Goal: Use online tool/utility: Utilize a website feature to perform a specific function

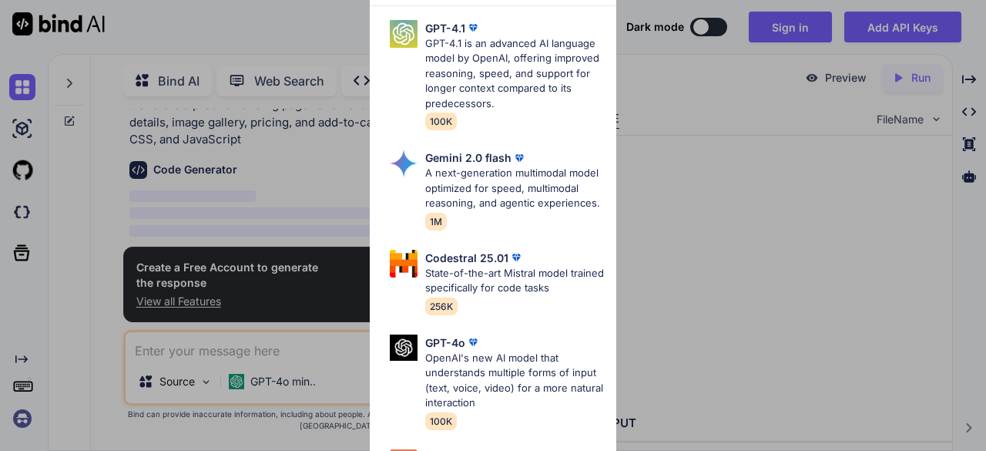
scroll to position [89, 0]
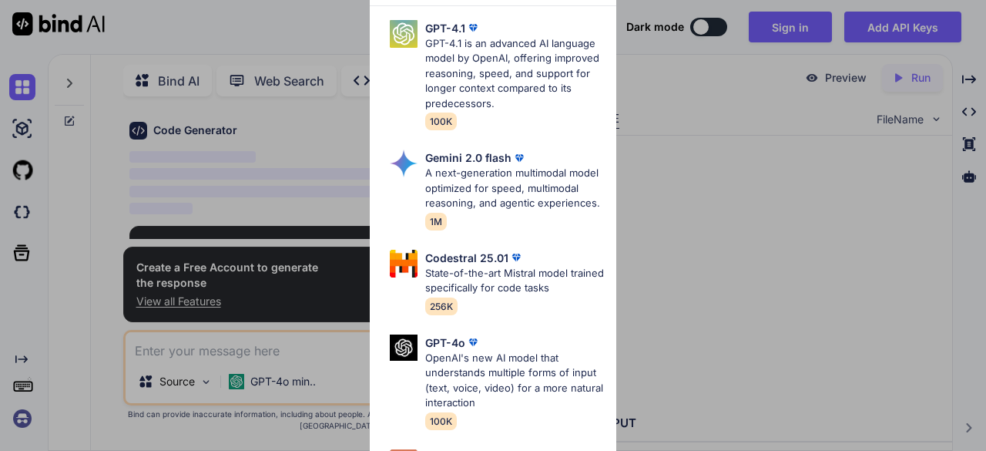
type textarea "x"
click at [486, 296] on p "State-of-the-art Mistral model trained specifically for code tasks" at bounding box center [514, 281] width 179 height 30
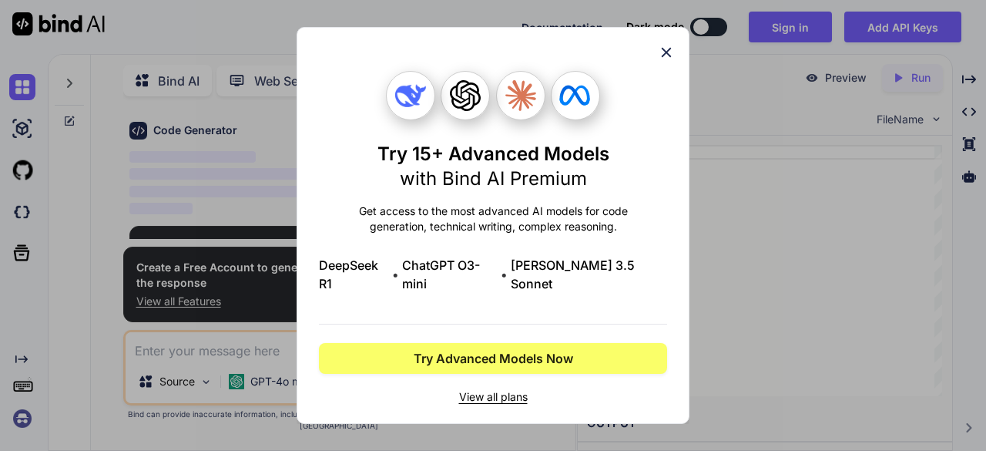
click at [663, 58] on icon at bounding box center [667, 53] width 10 height 10
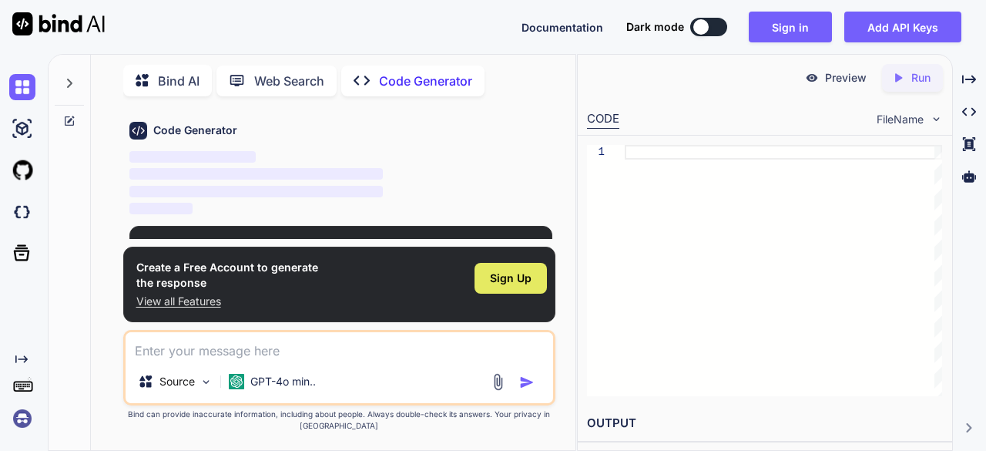
click at [514, 273] on span "Sign Up" at bounding box center [511, 277] width 42 height 15
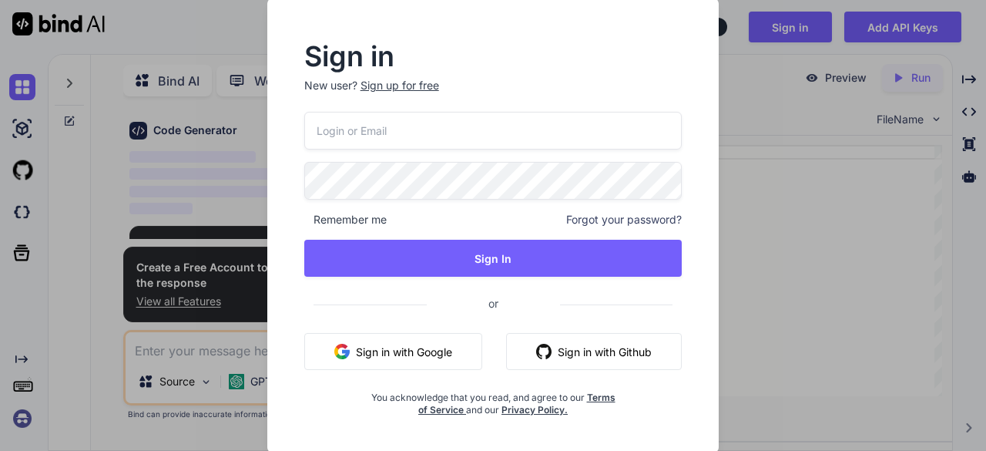
click at [365, 356] on button "Sign in with Google" at bounding box center [393, 351] width 178 height 37
click at [362, 353] on button "Sign in with Google" at bounding box center [393, 351] width 178 height 37
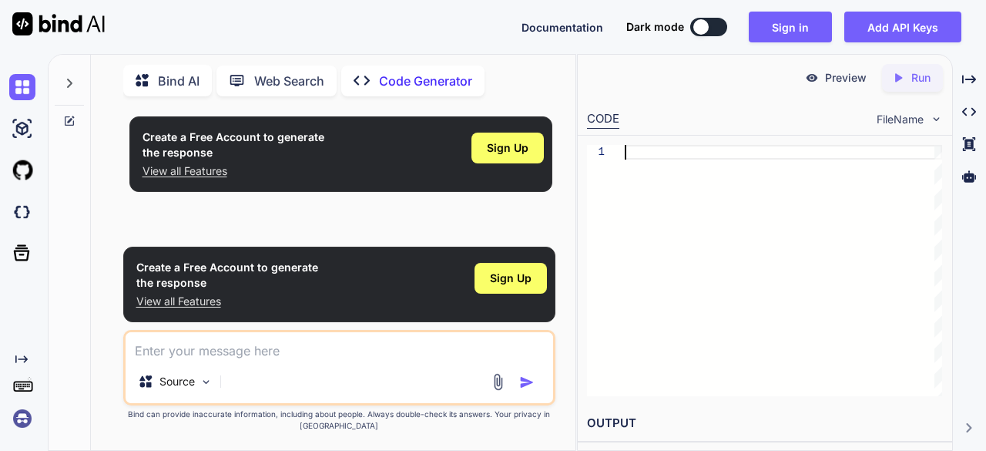
click at [675, 148] on div at bounding box center [783, 270] width 317 height 251
click at [271, 356] on textarea at bounding box center [340, 346] width 428 height 28
paste textarea "<!DOCTYPE html> <html lang="en"> <head> <meta charset="UTF-8"> <meta name="view…"
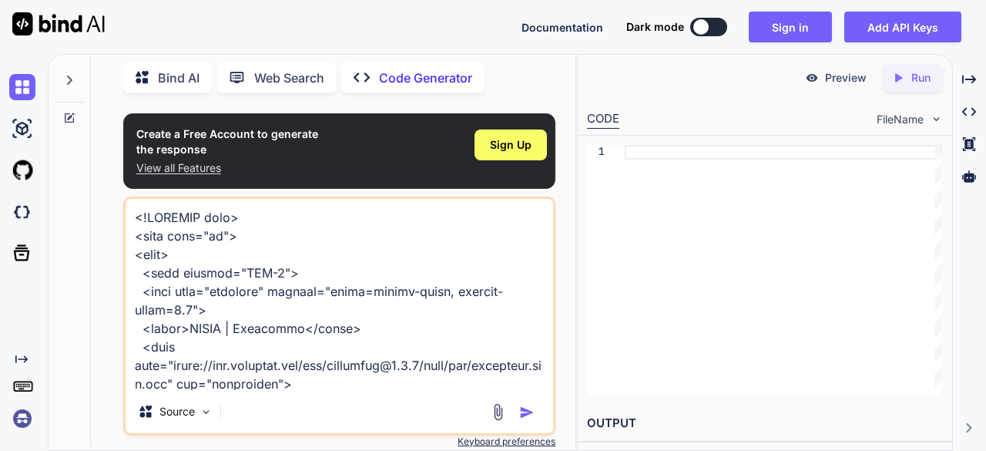
scroll to position [31572, 0]
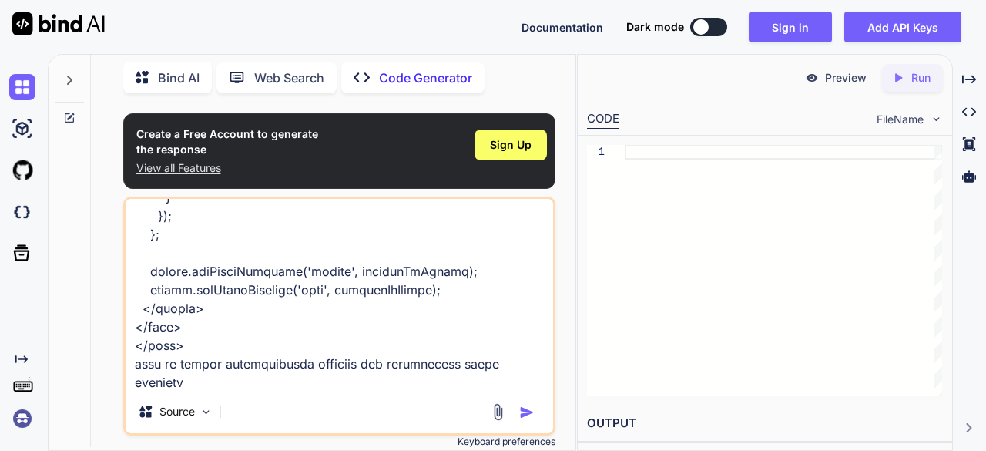
type textarea "<!DOCTYPE html> <html lang="en"> <head> <meta charset="UTF-8"> <meta name="view…"
click at [524, 415] on img "button" at bounding box center [526, 411] width 15 height 15
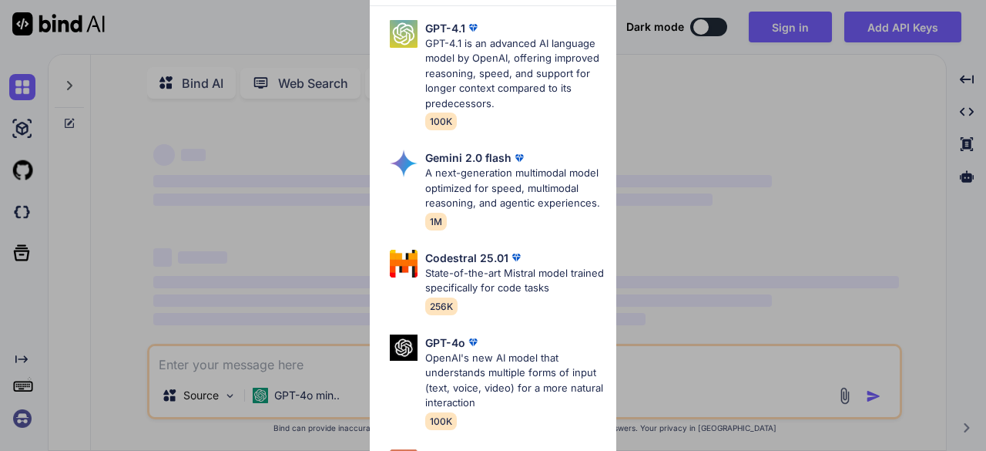
click at [684, 182] on div "Advanced Models GPT-4.1 GPT-4.1 is an advanced AI language model by OpenAI, off…" at bounding box center [493, 225] width 986 height 451
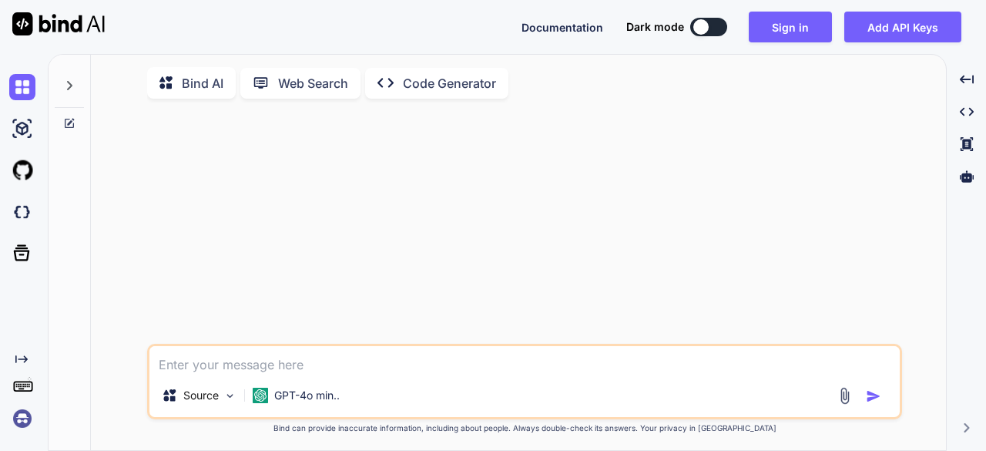
click at [339, 359] on textarea at bounding box center [524, 360] width 750 height 28
click at [185, 81] on p "Bind AI" at bounding box center [203, 83] width 42 height 18
click at [408, 82] on p "Code Generator" at bounding box center [449, 83] width 93 height 18
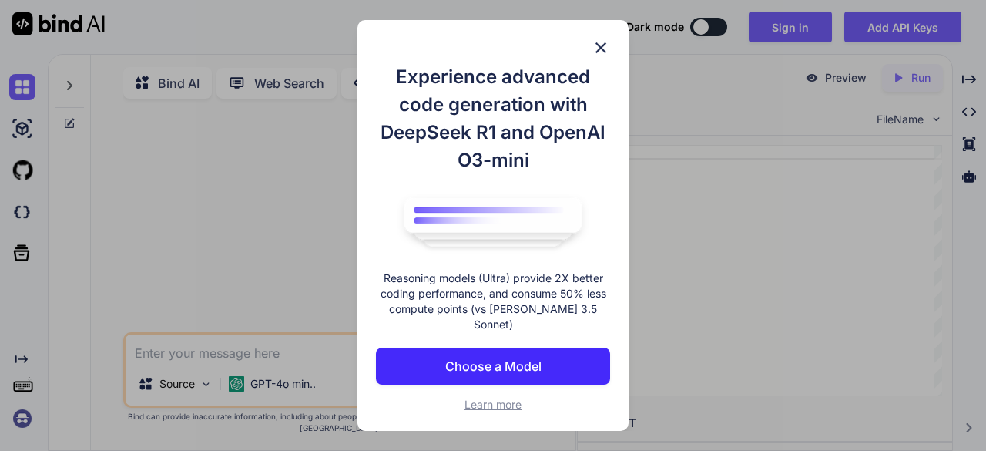
click at [598, 53] on img at bounding box center [600, 48] width 18 height 18
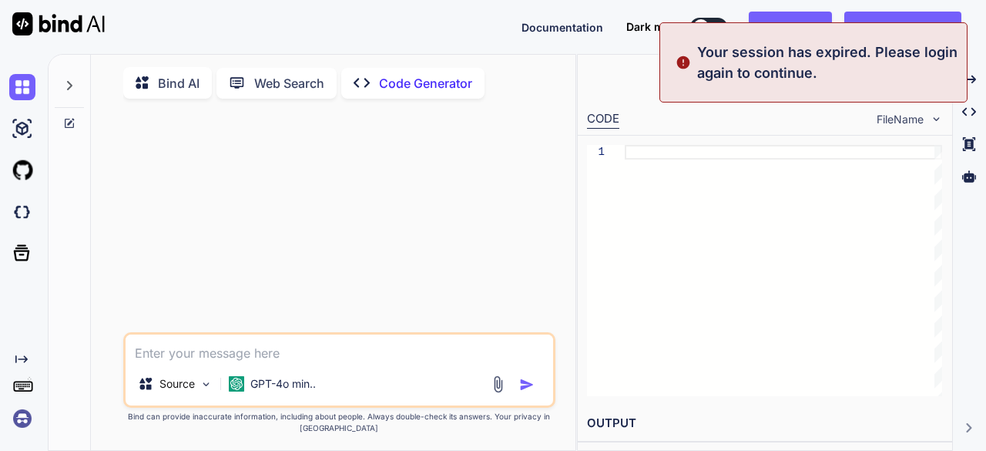
click at [318, 349] on textarea at bounding box center [340, 348] width 428 height 28
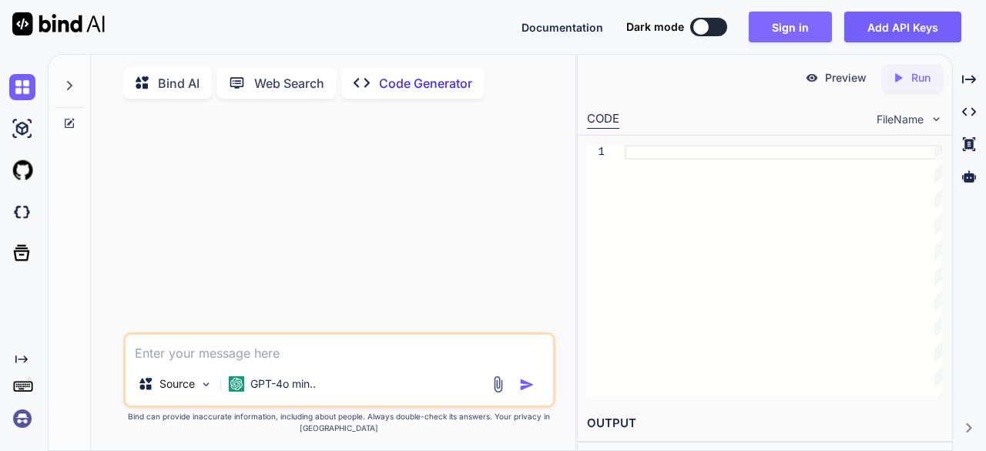
click at [798, 25] on button "Sign in" at bounding box center [790, 27] width 83 height 31
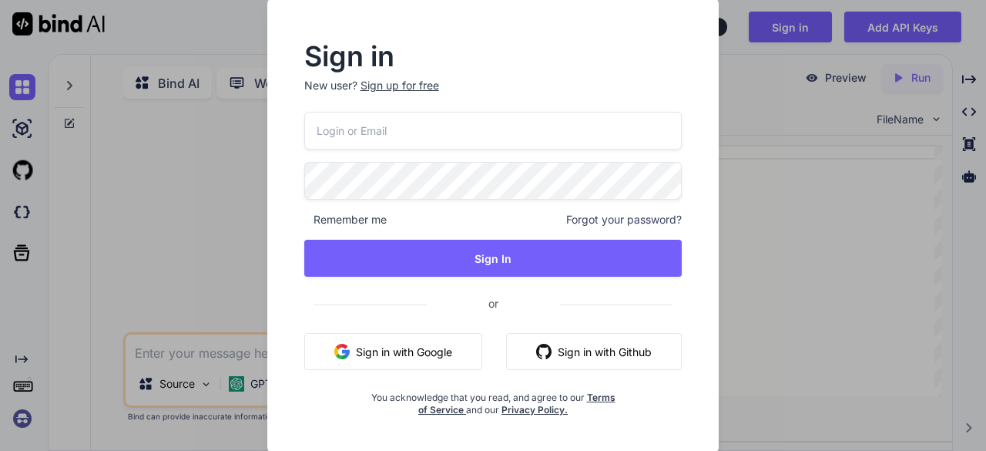
click at [425, 349] on button "Sign in with Google" at bounding box center [393, 351] width 178 height 37
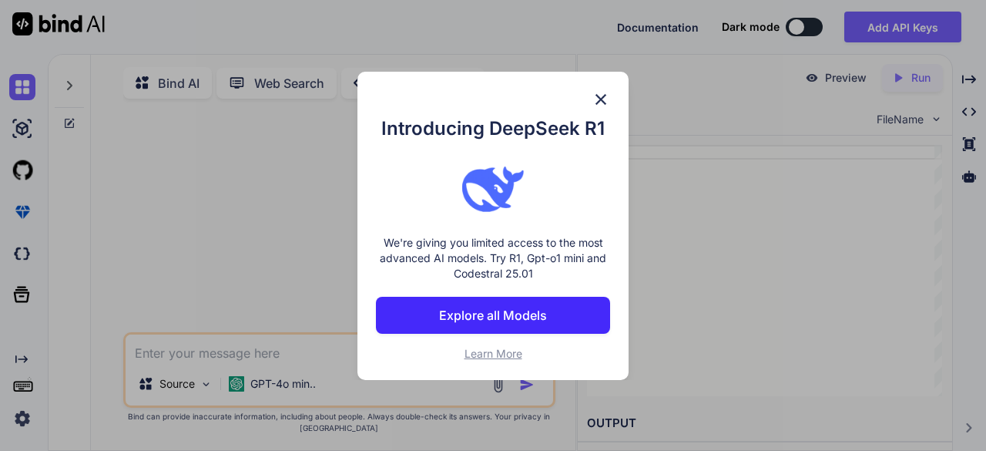
click at [598, 97] on img at bounding box center [600, 99] width 18 height 18
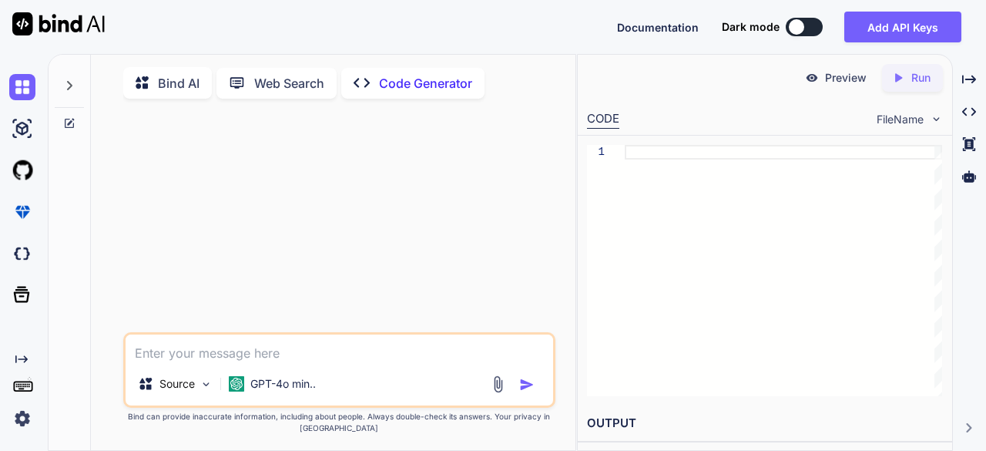
click at [300, 350] on textarea at bounding box center [340, 348] width 428 height 28
paste textarea "<!DOCTYPE html> <html lang="en"> <head> <meta charset="UTF-8"> <meta name="view…"
type textarea "x"
type textarea "<!DOCTYPE html> <html lang="en"> <head> <meta charset="UTF-8"> <meta name="view…"
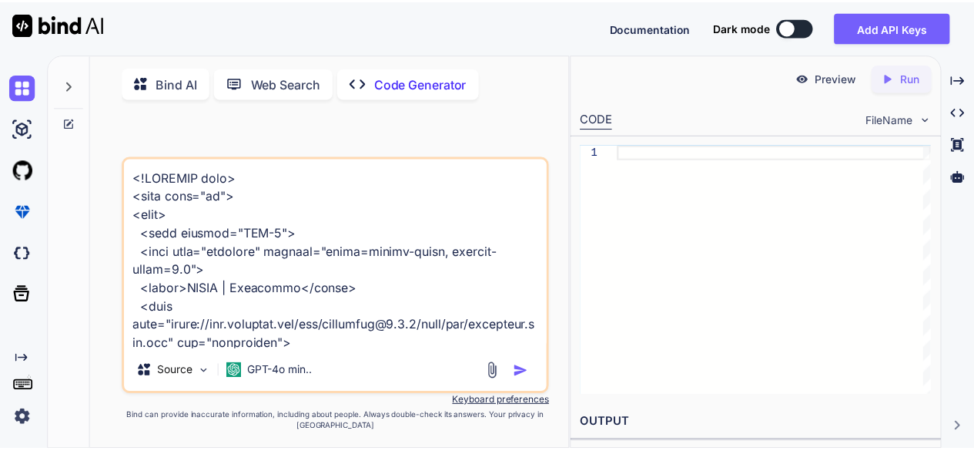
scroll to position [31572, 0]
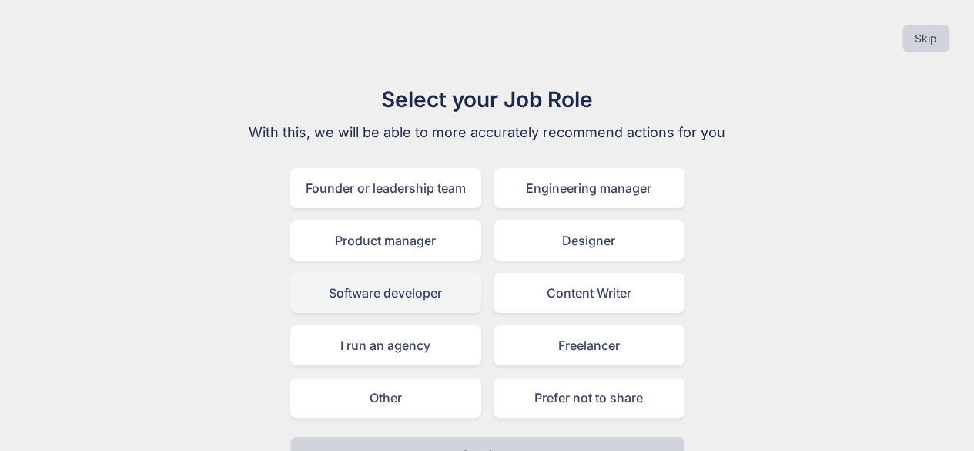
click at [427, 283] on div "Software developer" at bounding box center [385, 293] width 191 height 40
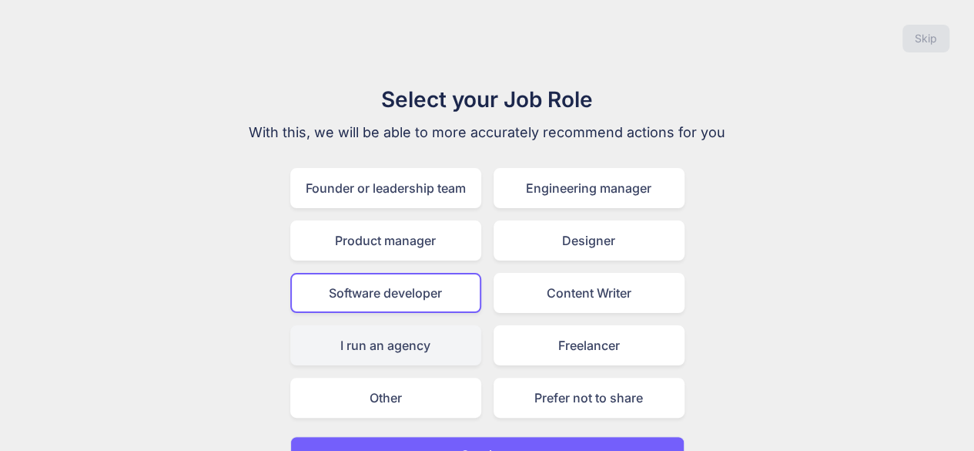
scroll to position [34, 0]
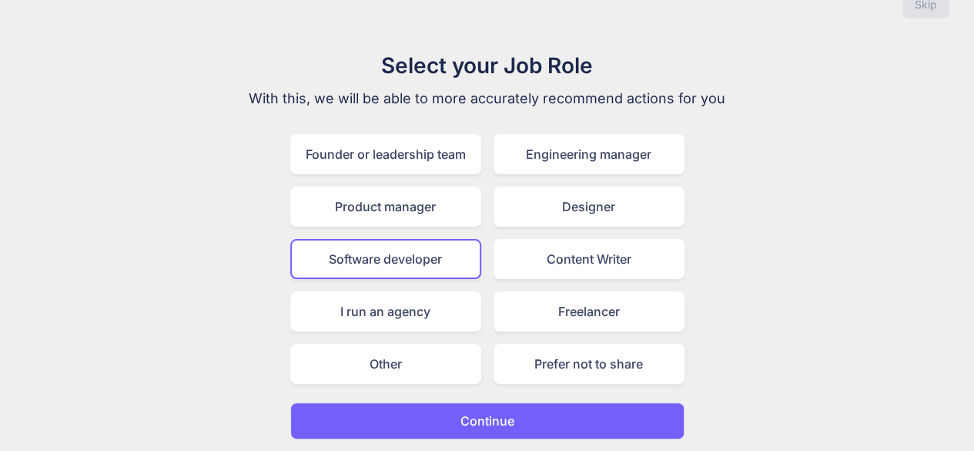
click at [493, 417] on p "Continue" at bounding box center [488, 420] width 54 height 18
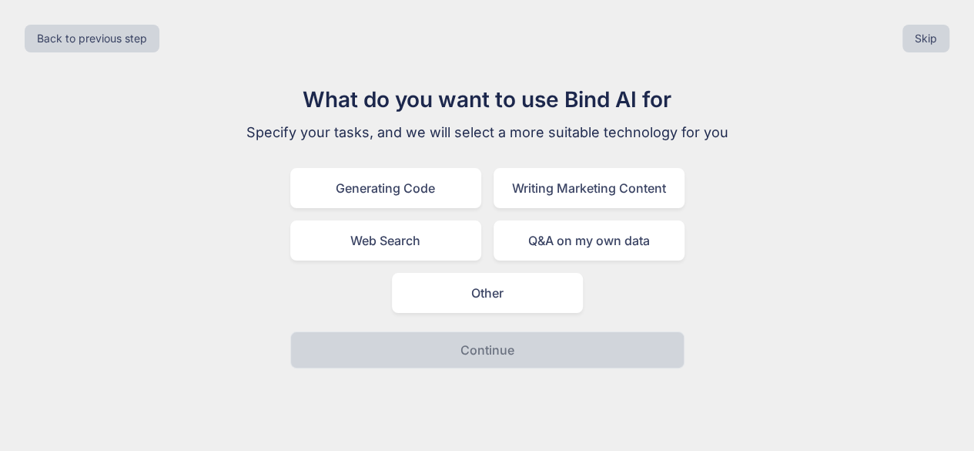
scroll to position [0, 0]
click at [399, 206] on div "Generating Code" at bounding box center [391, 188] width 191 height 40
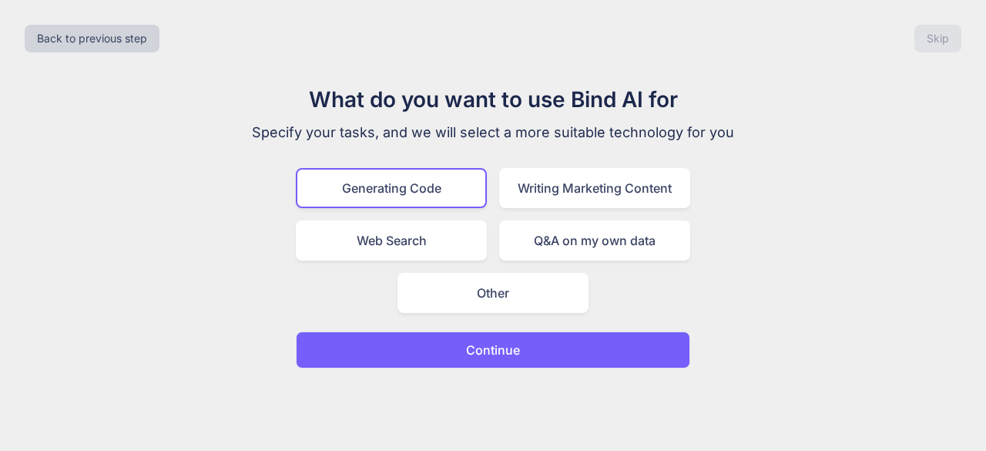
click at [491, 345] on p "Continue" at bounding box center [493, 349] width 54 height 18
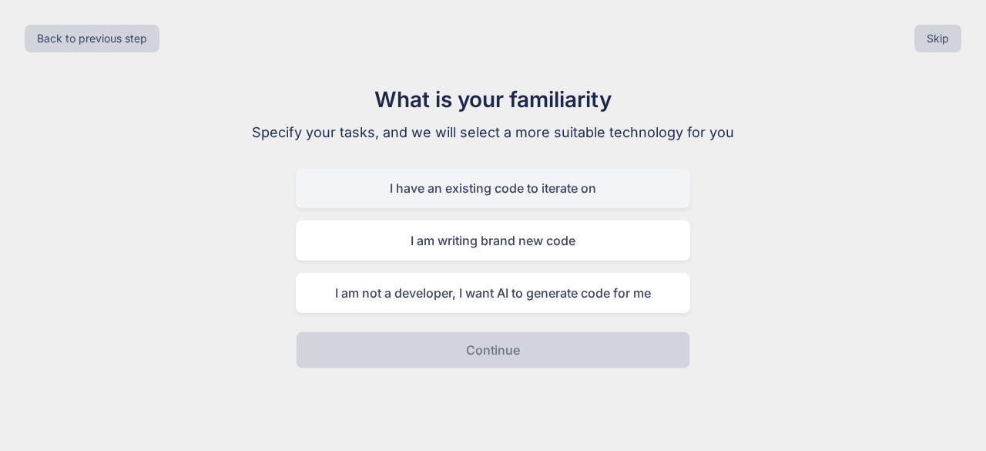
click at [504, 203] on div "I have an existing code to iterate on" at bounding box center [493, 188] width 394 height 40
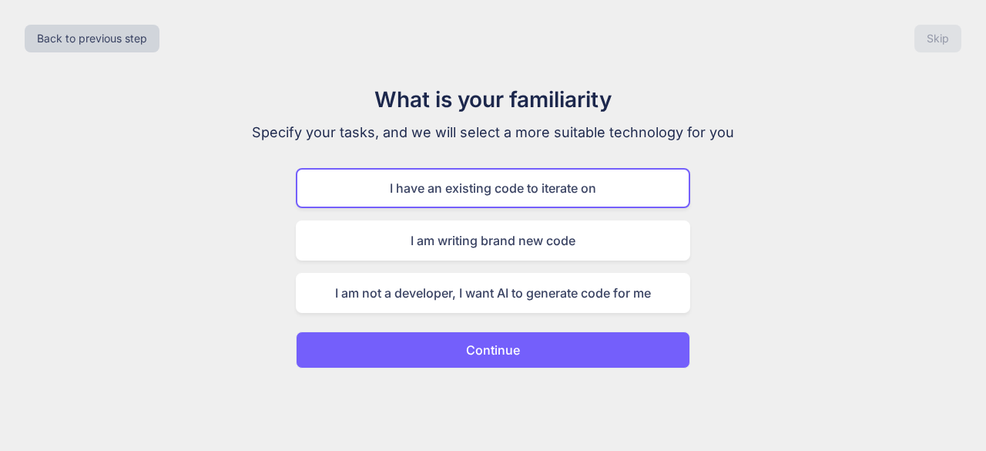
click at [518, 344] on p "Continue" at bounding box center [493, 349] width 54 height 18
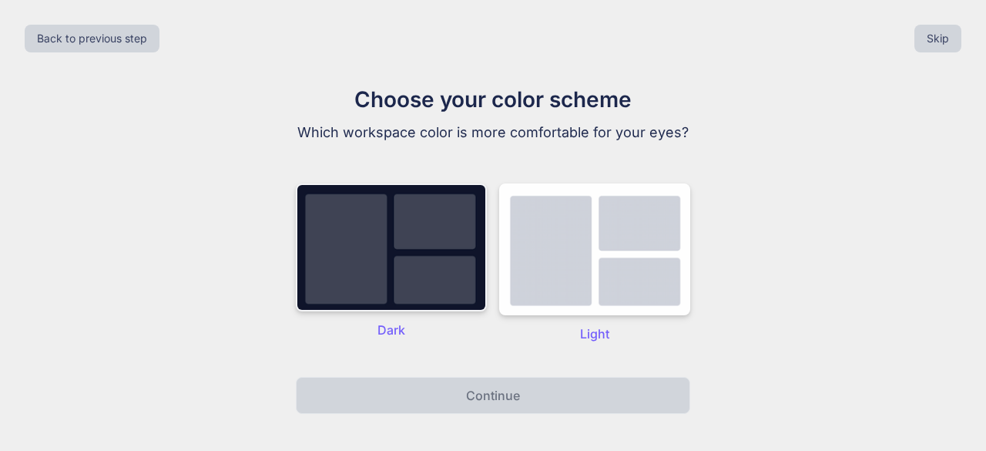
click at [431, 301] on img at bounding box center [391, 247] width 191 height 128
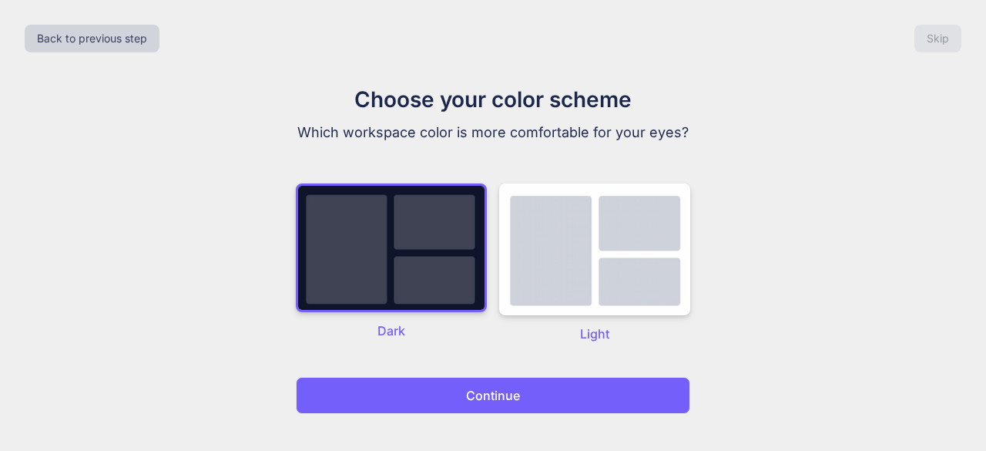
click at [474, 394] on p "Continue" at bounding box center [493, 395] width 54 height 18
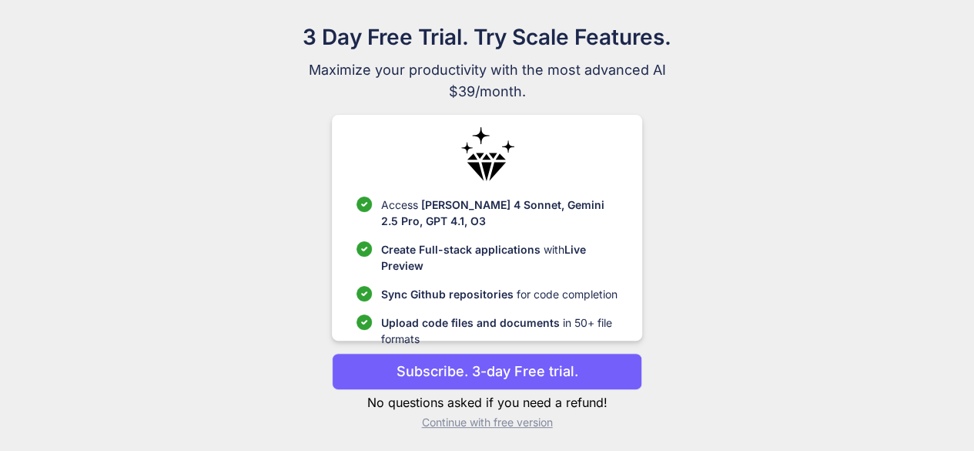
scroll to position [62, 0]
click at [471, 427] on p "Continue with free version" at bounding box center [487, 422] width 310 height 15
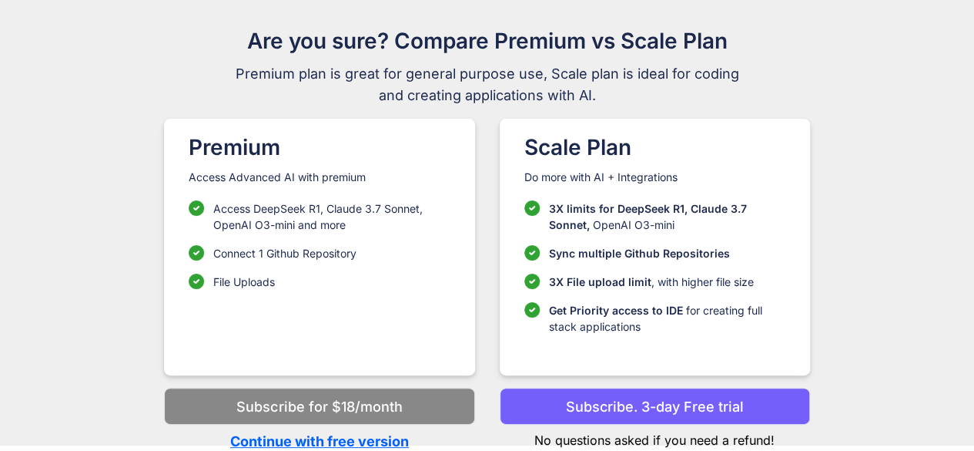
scroll to position [59, 0]
click at [381, 434] on p "Continue with free version" at bounding box center [319, 441] width 310 height 21
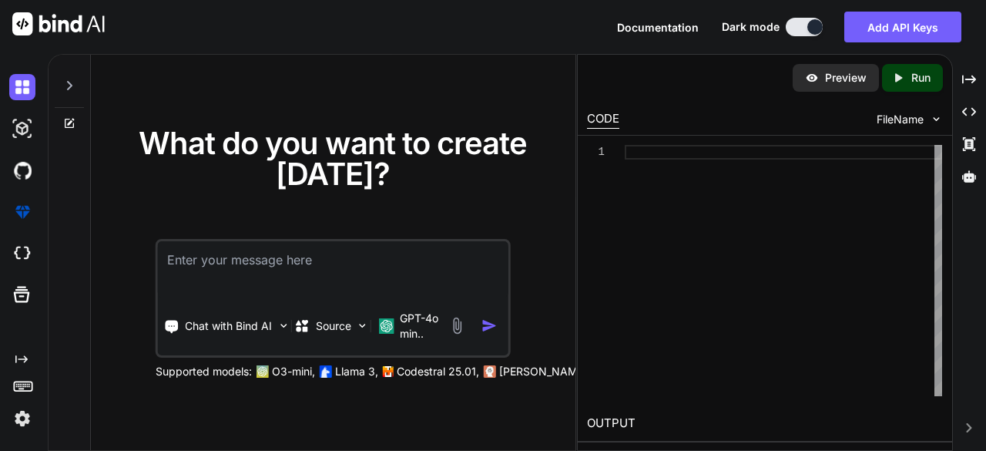
type textarea "x"
type textarea "<!DOCTYPE html> <html lang="en"> <head> <meta charset="UTF-8"> <meta name="view…"
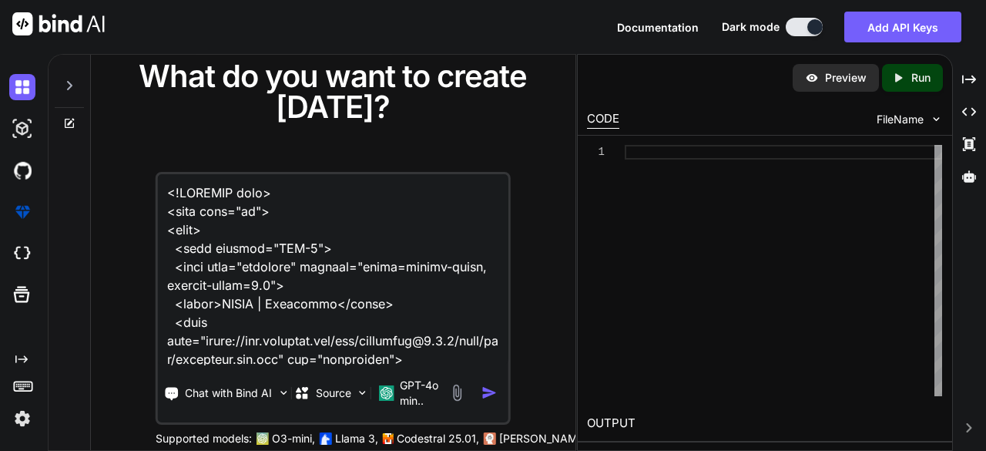
scroll to position [32828, 0]
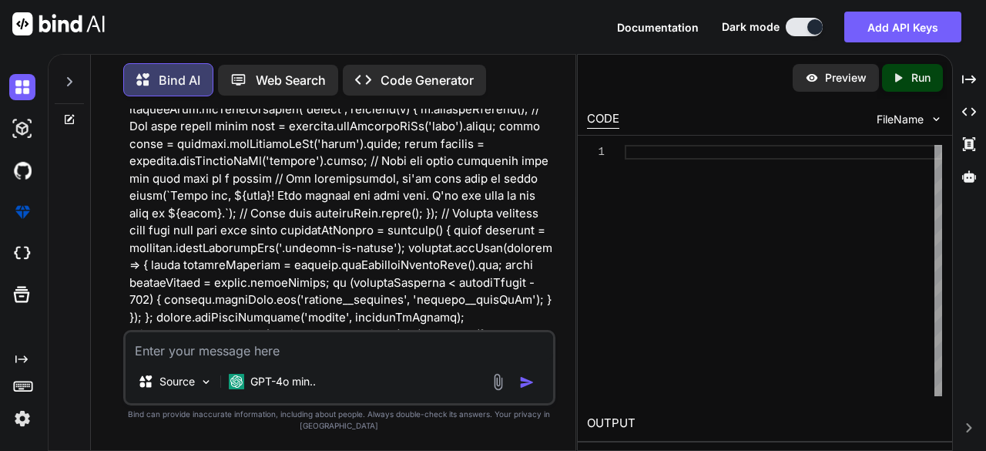
scroll to position [8415, 0]
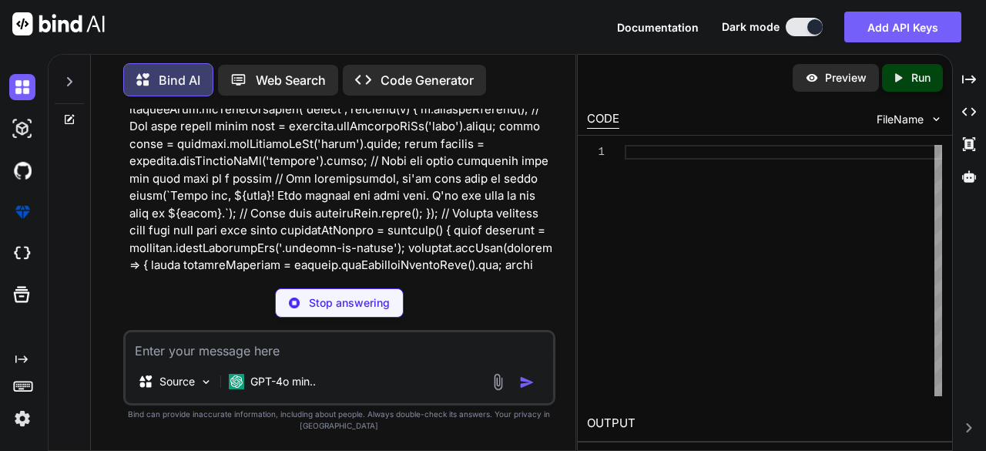
click at [435, 71] on p "Code Generator" at bounding box center [426, 80] width 93 height 18
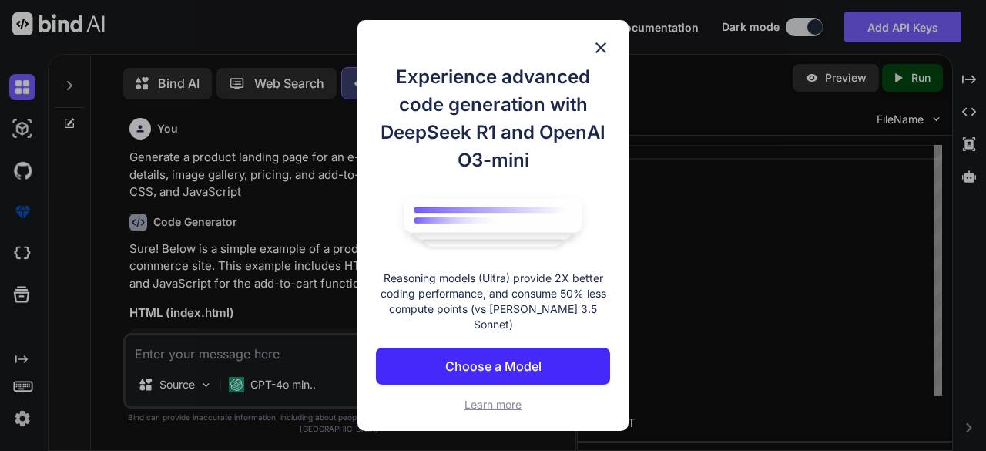
scroll to position [5, 0]
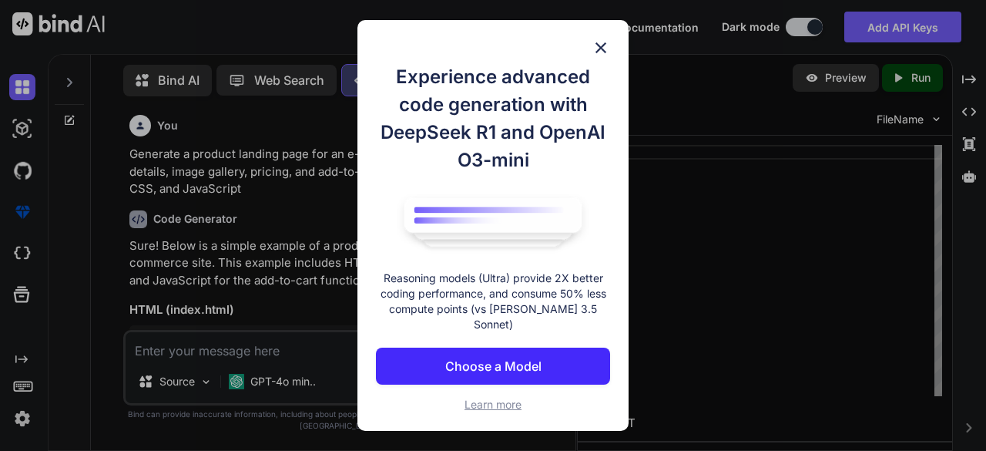
click at [598, 56] on img at bounding box center [600, 48] width 18 height 18
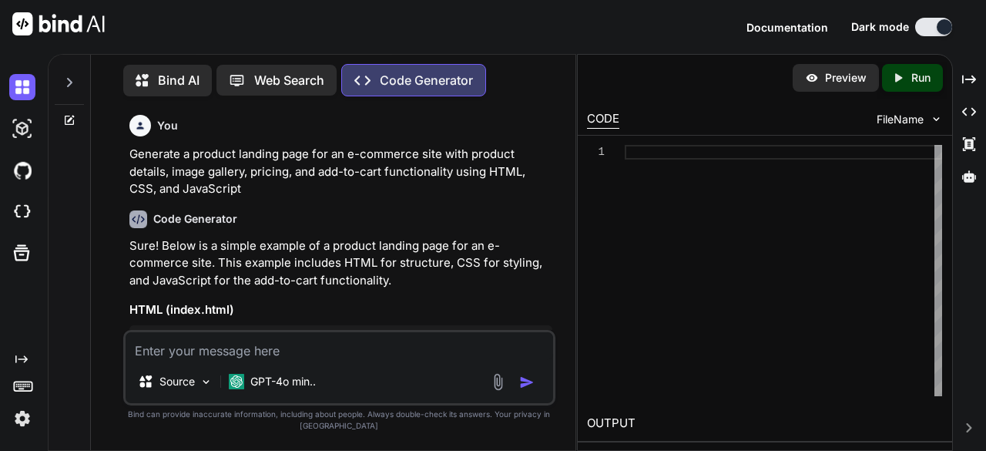
click at [168, 72] on p "Bind AI" at bounding box center [179, 80] width 42 height 18
click at [174, 71] on p "Bind AI" at bounding box center [179, 80] width 42 height 18
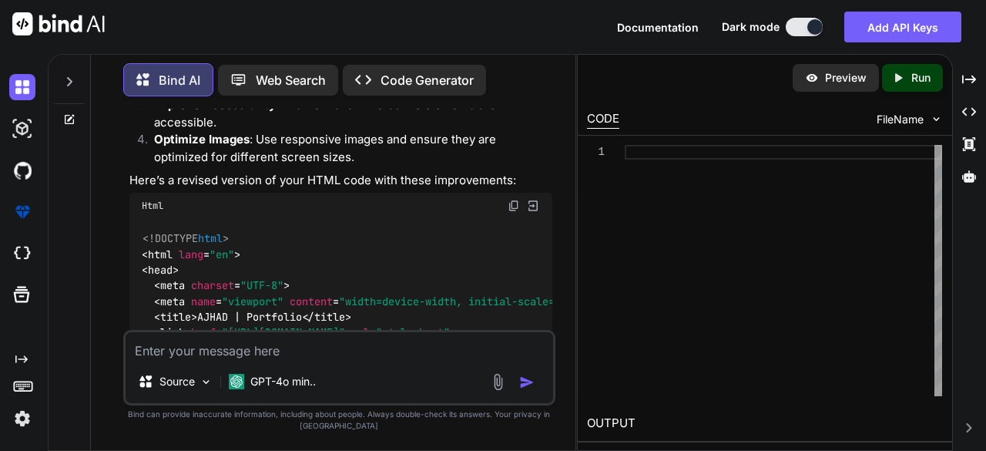
click at [209, 314] on div "Bind AI To enhance your portfolio webpage and make it more professional, animat…" at bounding box center [341, 204] width 424 height 542
click at [397, 72] on p "Code Generator" at bounding box center [426, 80] width 93 height 18
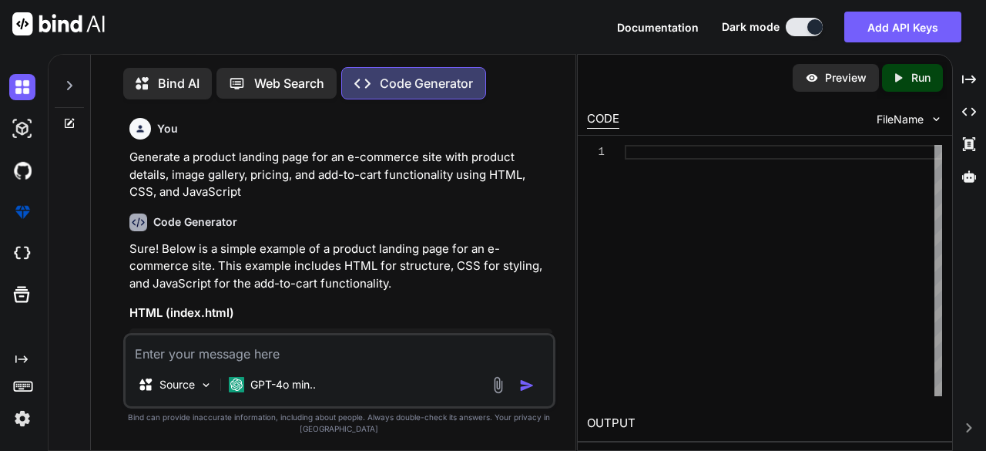
scroll to position [5, 0]
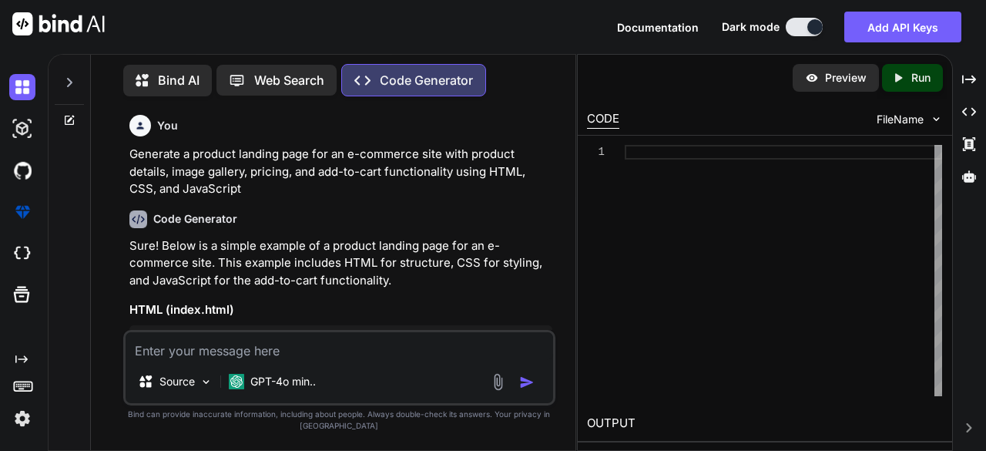
type textarea "x"
type textarea "<!DOCTYPE html> <html lang="en"> <head> <meta charset="UTF-8"> <meta name="view…"
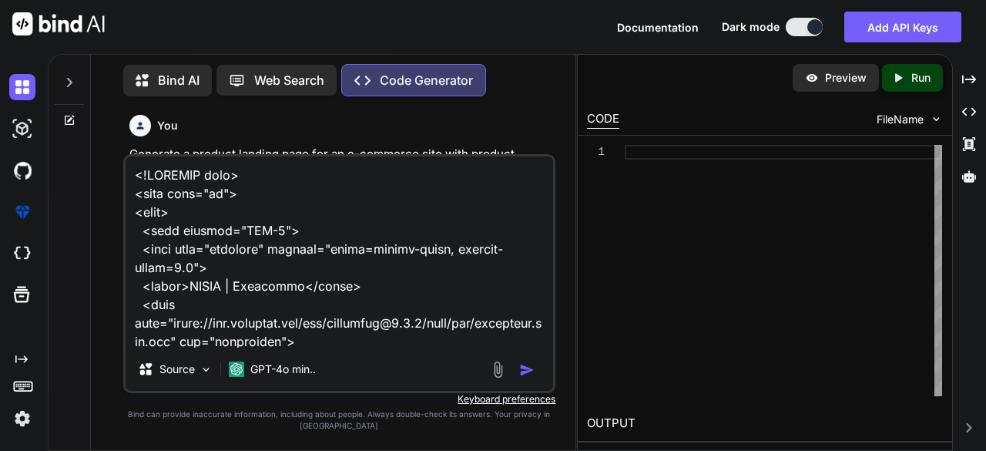
scroll to position [31571, 0]
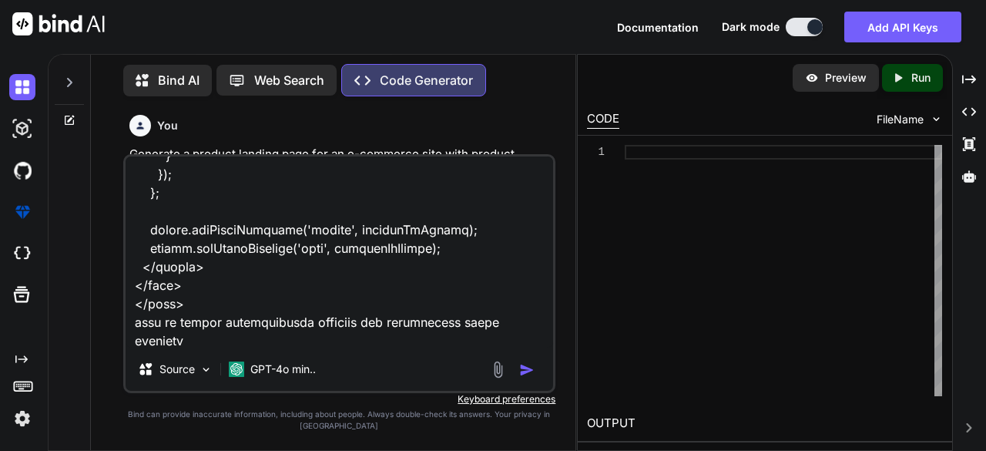
type textarea "x"
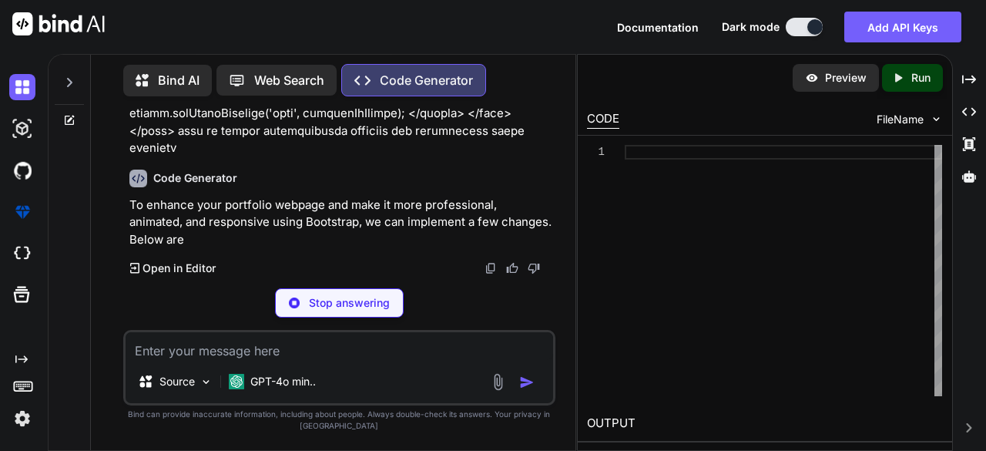
scroll to position [10913, 0]
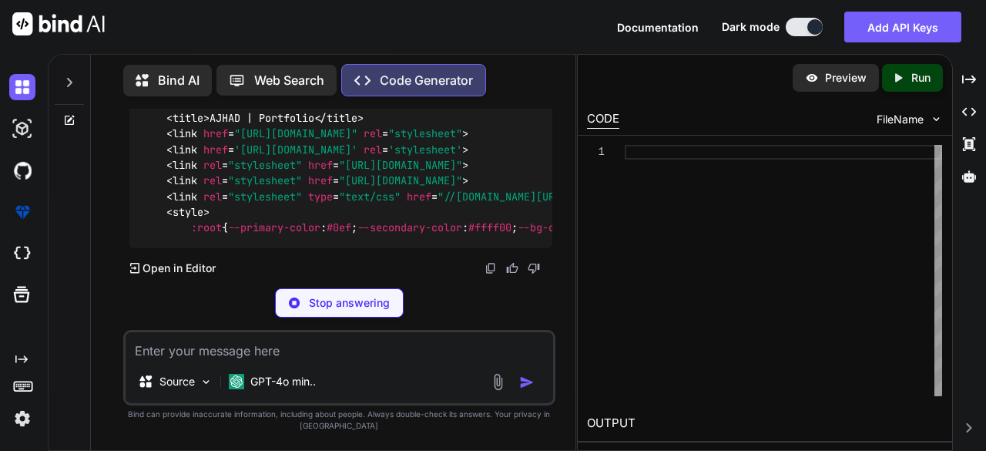
click at [349, 299] on p "Stop answering" at bounding box center [349, 302] width 81 height 15
type textarea "x"
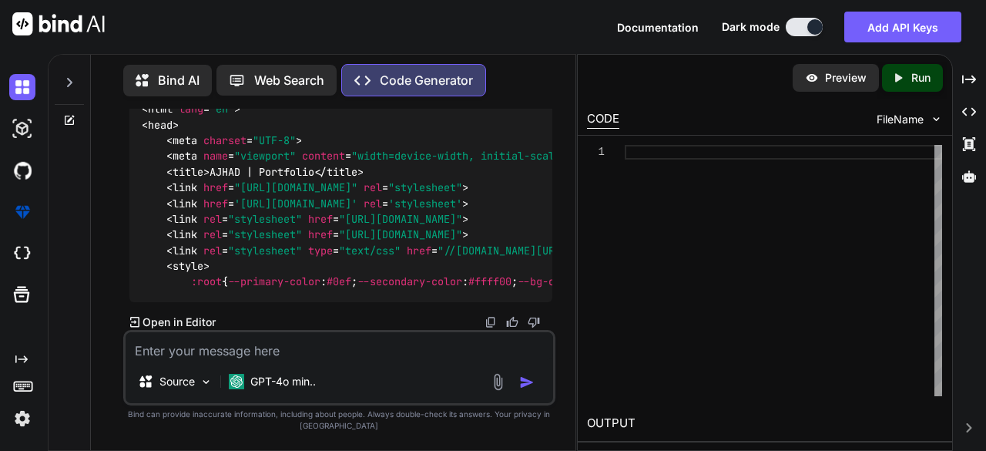
scroll to position [10285, 0]
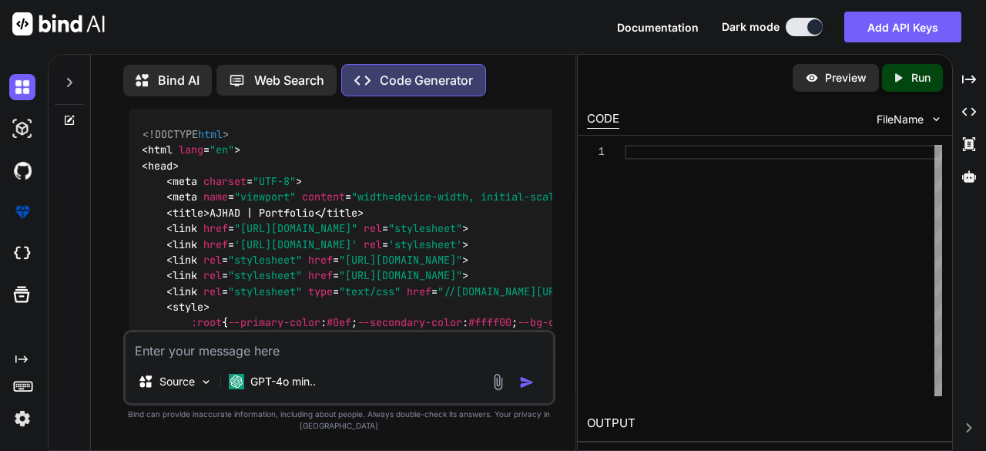
click at [923, 75] on p "Run" at bounding box center [920, 77] width 19 height 15
click at [853, 78] on p "Preview" at bounding box center [846, 77] width 42 height 15
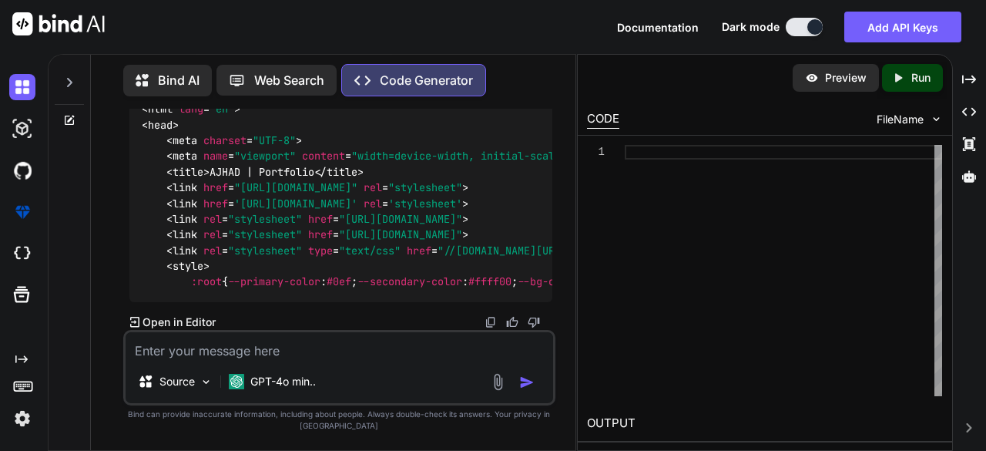
scroll to position [11323, 0]
click at [189, 321] on p "Open in Editor" at bounding box center [178, 321] width 73 height 15
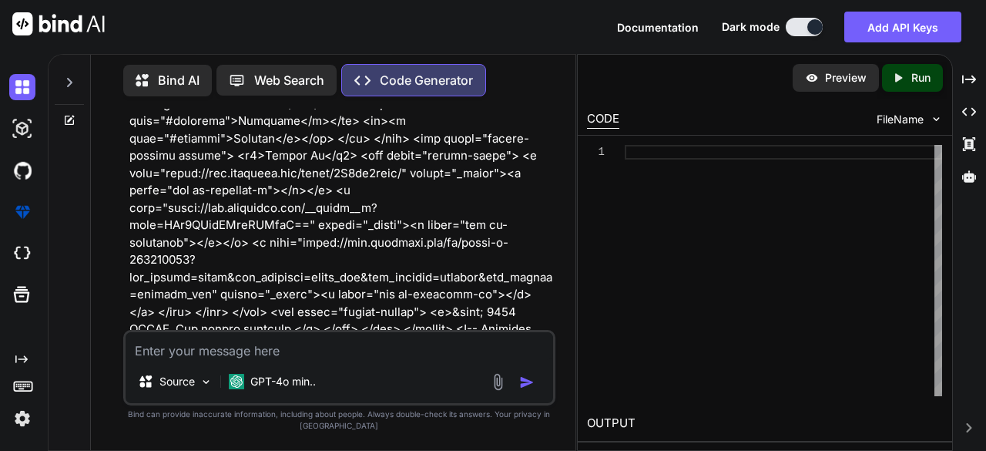
scroll to position [7301, 0]
